Goal: Information Seeking & Learning: Learn about a topic

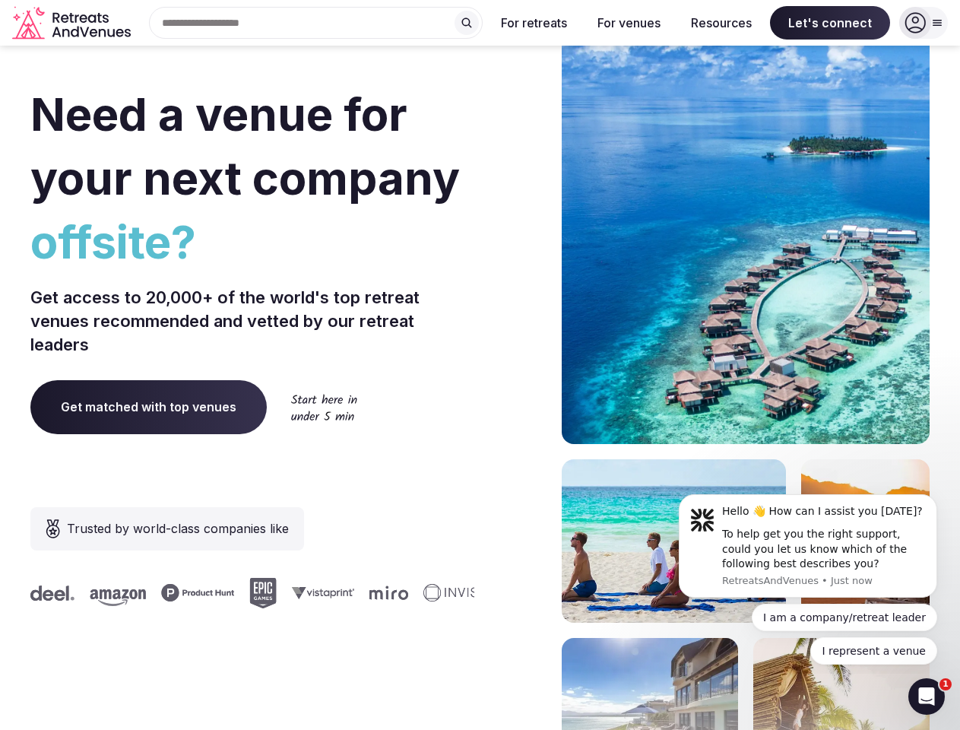
click at [480, 365] on div "Need a venue for your next company offsite? Get access to 20,000+ of the world'…" at bounding box center [479, 455] width 899 height 916
click at [316, 23] on div "Search Popular Destinations [GEOGRAPHIC_DATA], [GEOGRAPHIC_DATA] [GEOGRAPHIC_DA…" at bounding box center [310, 23] width 346 height 32
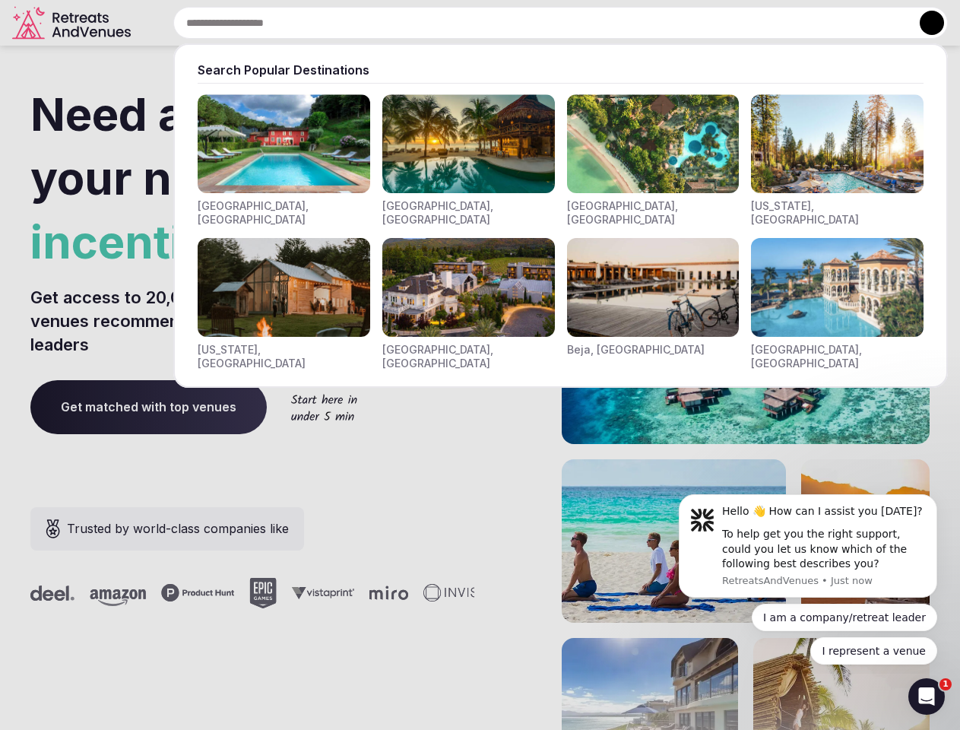
click at [467, 23] on input "text" at bounding box center [560, 23] width 774 height 32
click at [534, 23] on input "text" at bounding box center [560, 23] width 774 height 32
click at [628, 23] on input "text" at bounding box center [560, 23] width 774 height 32
click at [721, 23] on input "text" at bounding box center [560, 23] width 774 height 32
click at [830, 23] on input "text" at bounding box center [560, 23] width 774 height 32
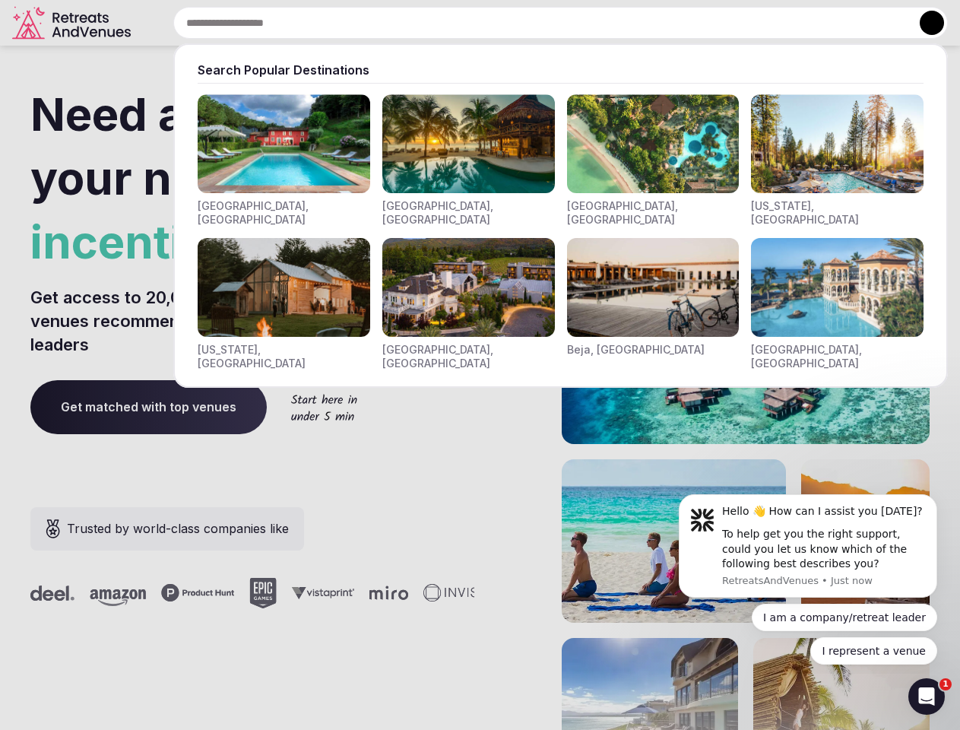
click at [923, 23] on button at bounding box center [932, 23] width 24 height 24
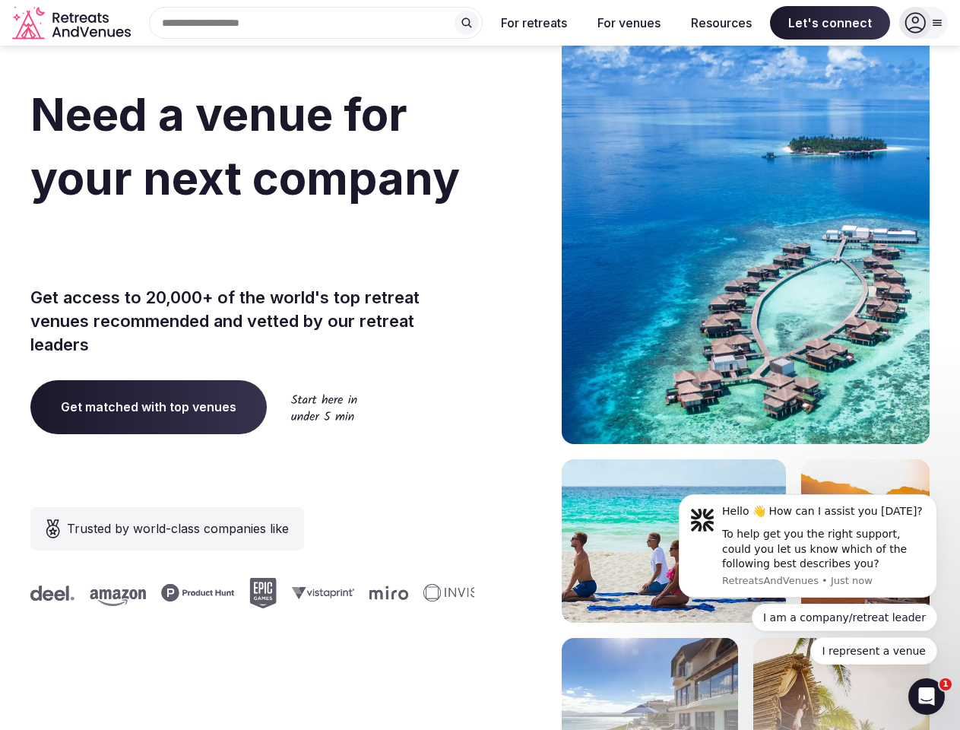
click at [808, 546] on div "To help get you the right support, could you let us know which of the following…" at bounding box center [824, 549] width 204 height 45
